Goal: Information Seeking & Learning: Compare options

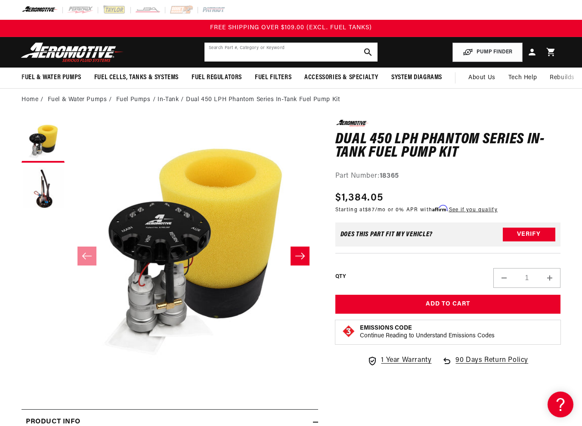
click at [289, 49] on input "text" at bounding box center [290, 52] width 173 height 19
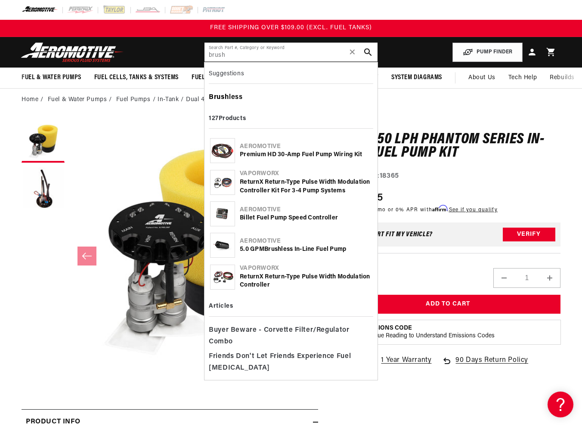
type input "brush"
click at [238, 93] on div "Brush less" at bounding box center [291, 97] width 164 height 15
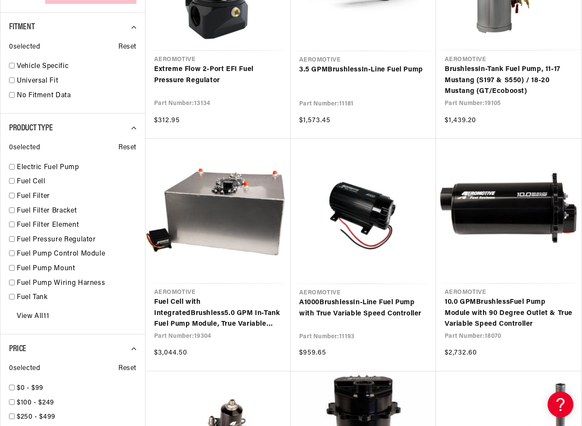
scroll to position [559, 0]
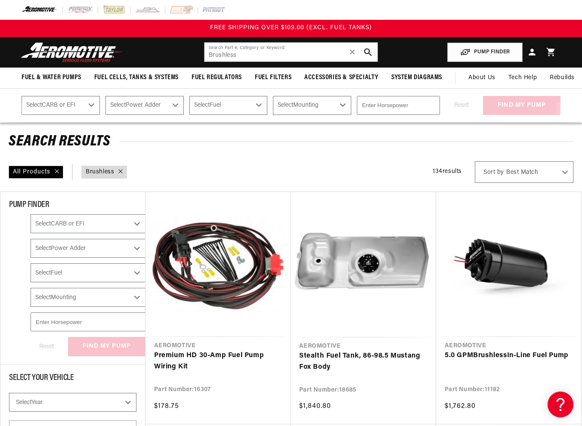
click at [509, 172] on select "Best Match Featured Name, A-Z Name, Z-A Price, Low to High Price, High to Low" at bounding box center [523, 172] width 99 height 22
select select "price"
click at [475, 161] on select "Best Match Featured Name, A-Z Name, Z-A Price, Low to High Price, High to Low" at bounding box center [523, 172] width 99 height 22
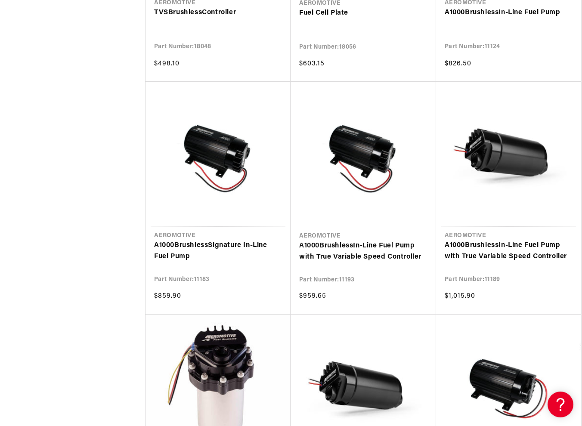
scroll to position [1635, 0]
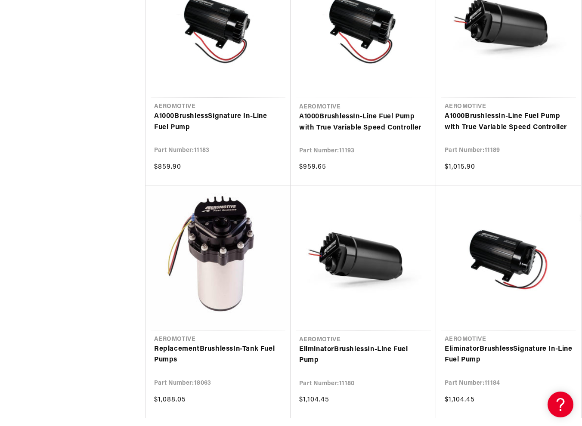
scroll to position [1893, 0]
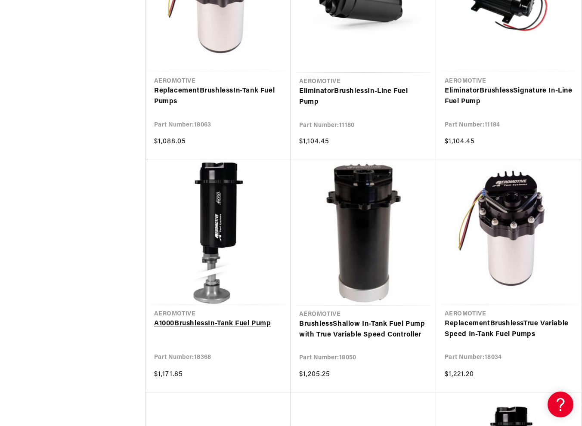
click at [250, 327] on link "A1000 Brushless In-Tank Fuel Pump" at bounding box center [218, 323] width 128 height 11
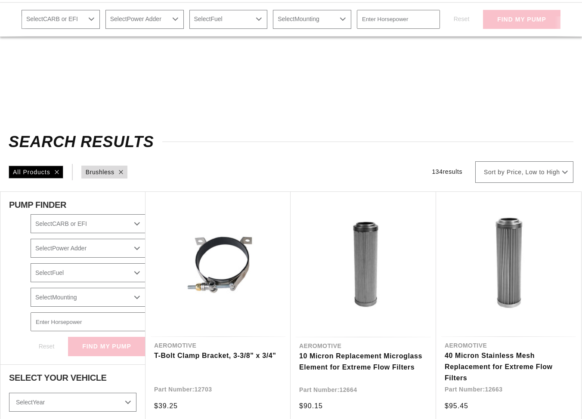
select select "price"
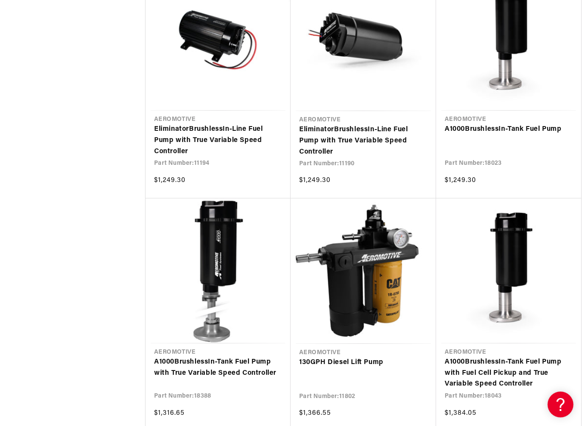
scroll to position [2323, 0]
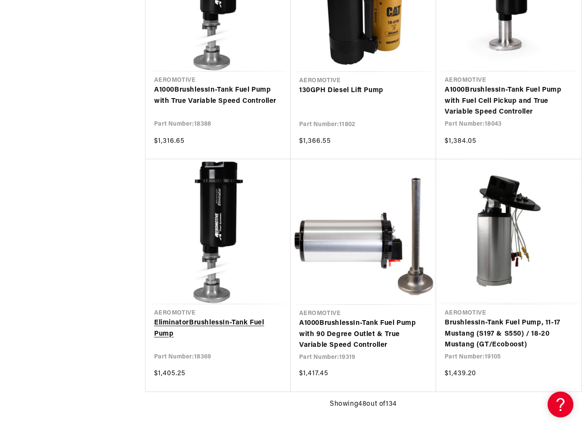
scroll to position [2667, 0]
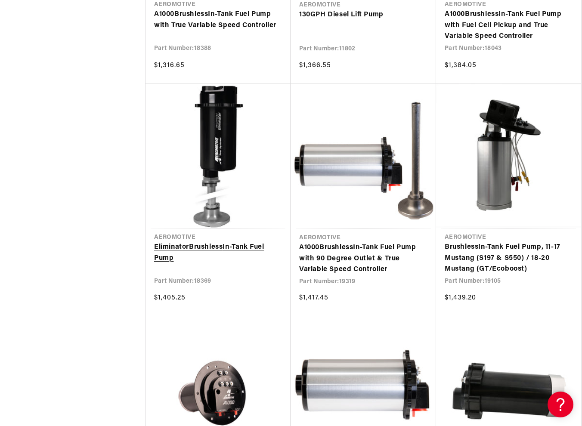
click at [250, 246] on link "Eliminator Brushless In-Tank Fuel Pump" at bounding box center [218, 253] width 128 height 22
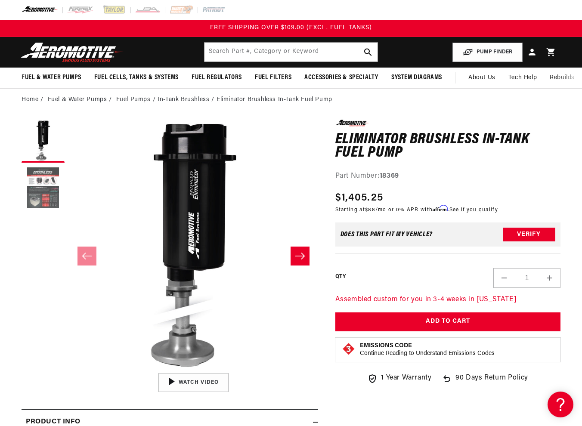
click at [45, 179] on button "Load image 2 in gallery view" at bounding box center [43, 188] width 43 height 43
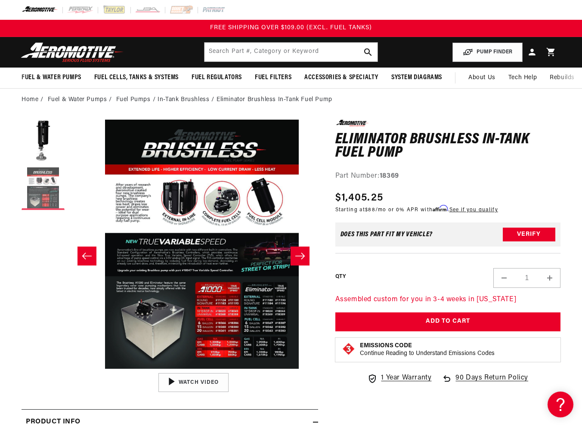
scroll to position [0, 249]
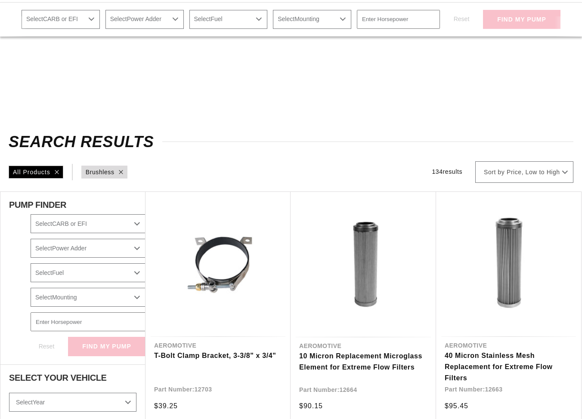
select select "price"
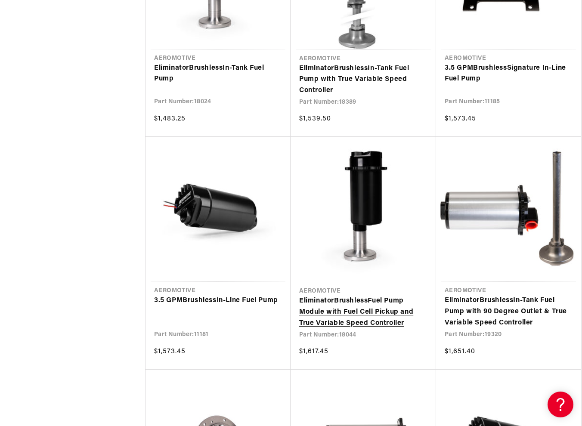
scroll to position [3312, 0]
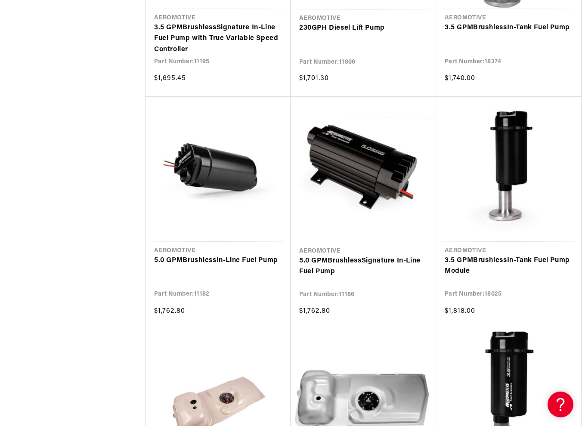
scroll to position [4259, 0]
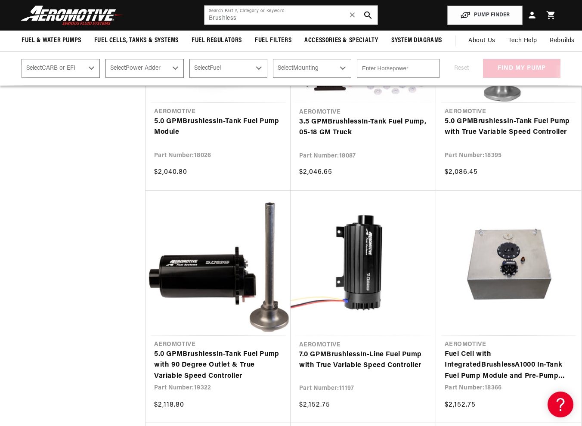
scroll to position [4732, 0]
